Goal: Transaction & Acquisition: Book appointment/travel/reservation

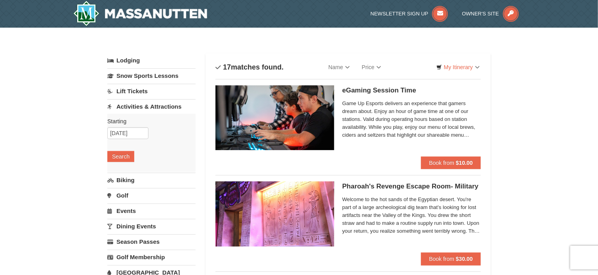
click at [127, 58] on link "Lodging" at bounding box center [151, 60] width 88 height 14
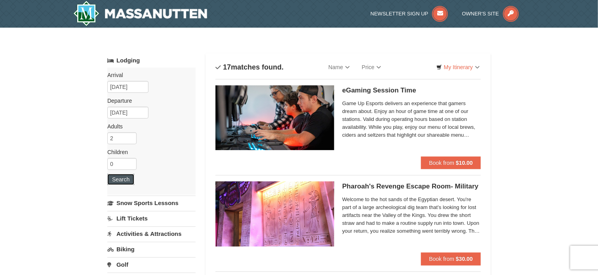
click at [112, 180] on button "Search" at bounding box center [120, 179] width 27 height 11
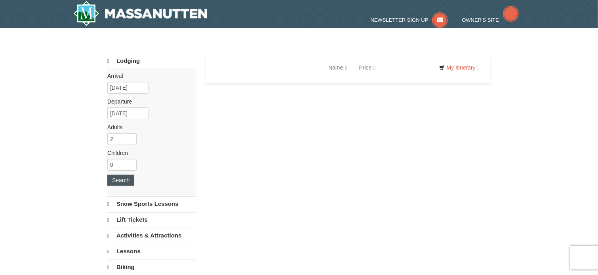
select select "9"
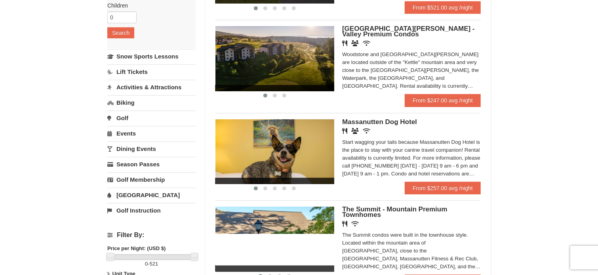
scroll to position [132, 0]
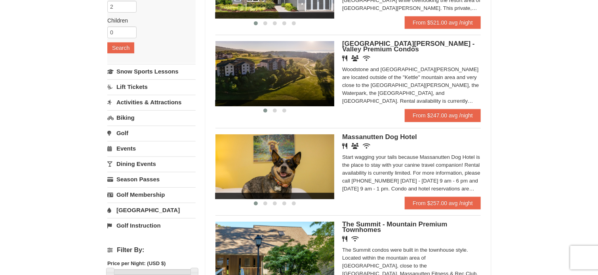
click at [134, 158] on link "Dining Events" at bounding box center [151, 164] width 88 height 15
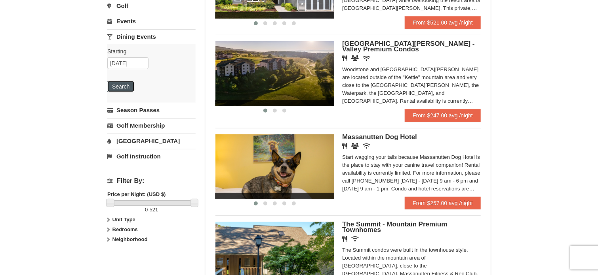
click at [122, 84] on button "Search" at bounding box center [120, 86] width 27 height 11
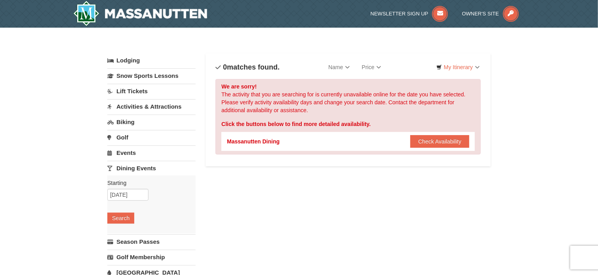
click at [127, 150] on link "Events" at bounding box center [151, 153] width 88 height 15
click at [119, 199] on button "Search" at bounding box center [120, 203] width 27 height 11
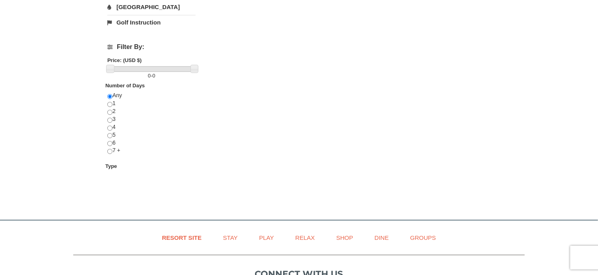
scroll to position [330, 0]
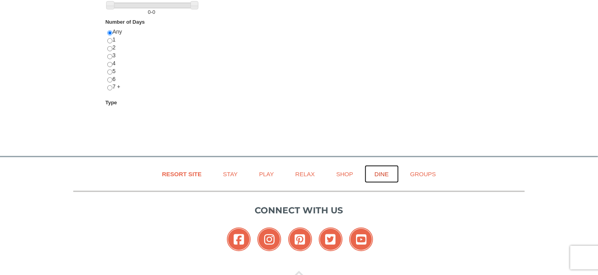
click at [382, 169] on link "Dine" at bounding box center [382, 174] width 34 height 18
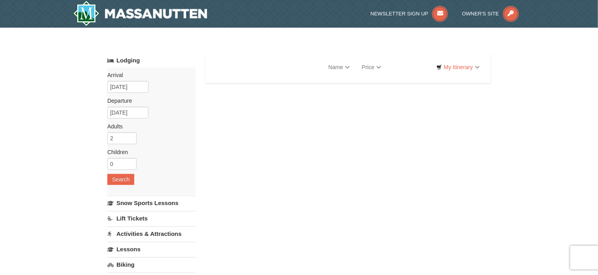
select select "9"
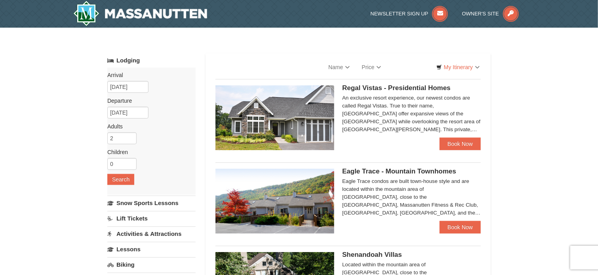
select select "9"
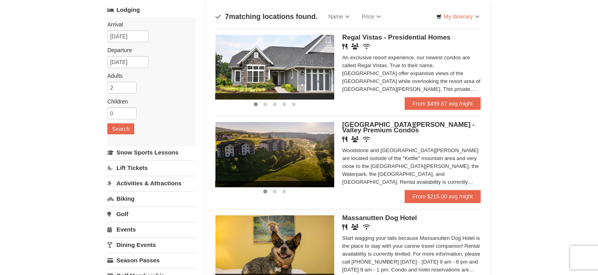
scroll to position [66, 0]
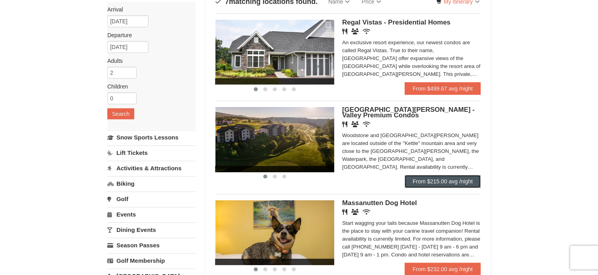
click at [434, 181] on link "From $215.00 avg /night" at bounding box center [443, 181] width 76 height 13
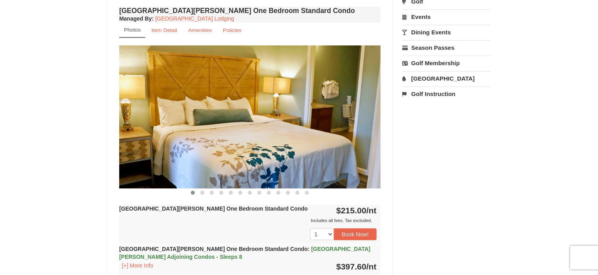
scroll to position [264, 0]
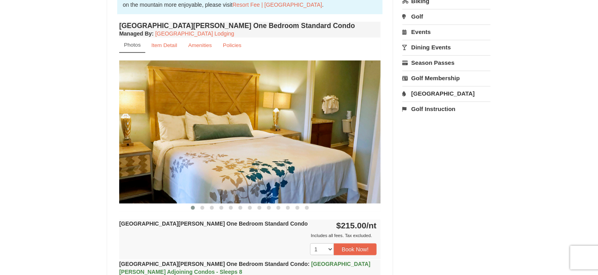
click at [277, 144] on img at bounding box center [249, 132] width 261 height 143
click at [277, 146] on img at bounding box center [249, 132] width 261 height 143
drag, startPoint x: 344, startPoint y: 129, endPoint x: 228, endPoint y: 135, distance: 115.8
click at [338, 130] on img at bounding box center [249, 132] width 261 height 143
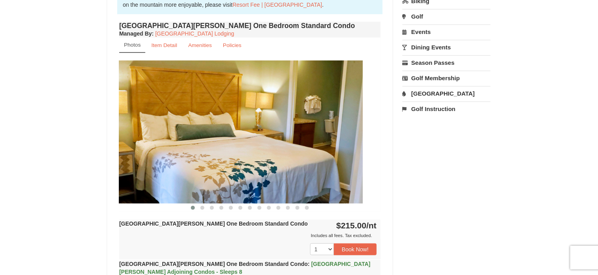
drag, startPoint x: 228, startPoint y: 135, endPoint x: 172, endPoint y: 135, distance: 55.8
click at [173, 134] on img at bounding box center [232, 132] width 261 height 143
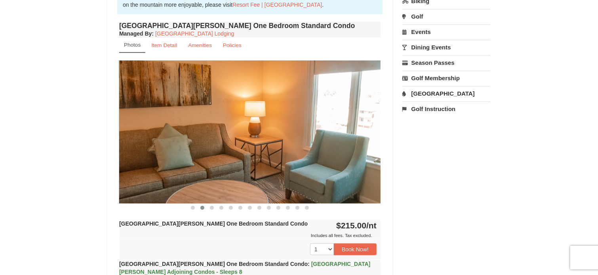
drag, startPoint x: 342, startPoint y: 140, endPoint x: 124, endPoint y: 152, distance: 218.0
click at [124, 152] on img at bounding box center [249, 132] width 261 height 143
click at [210, 205] on button at bounding box center [211, 208] width 9 height 8
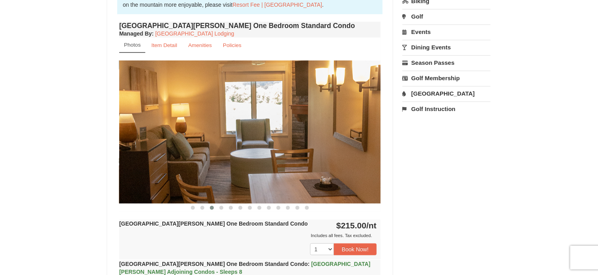
click at [210, 205] on button at bounding box center [211, 208] width 9 height 8
click at [220, 205] on button at bounding box center [221, 208] width 9 height 8
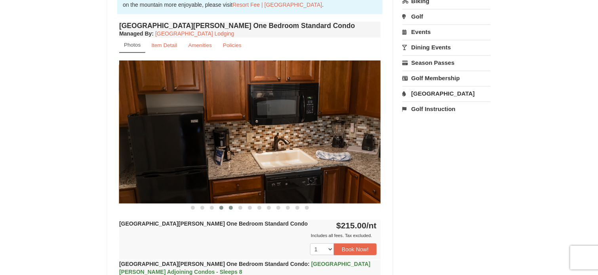
click at [230, 206] on span at bounding box center [231, 208] width 4 height 4
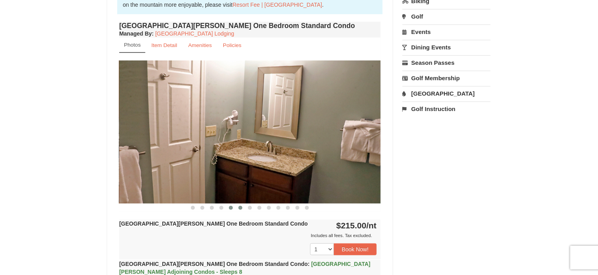
click at [241, 207] on span at bounding box center [240, 208] width 4 height 4
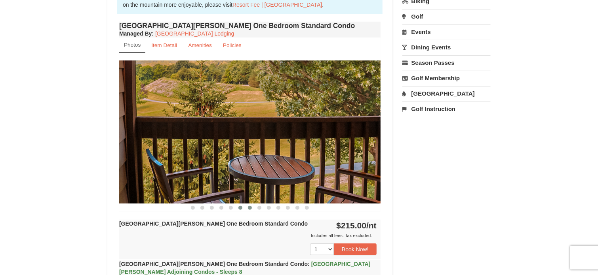
click at [249, 207] on span at bounding box center [250, 208] width 4 height 4
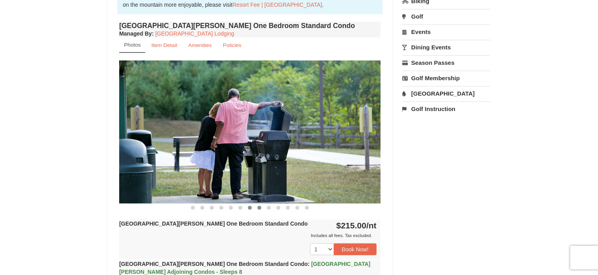
click at [258, 207] on span at bounding box center [259, 208] width 4 height 4
